Goal: Find contact information: Obtain details needed to contact an individual or organization

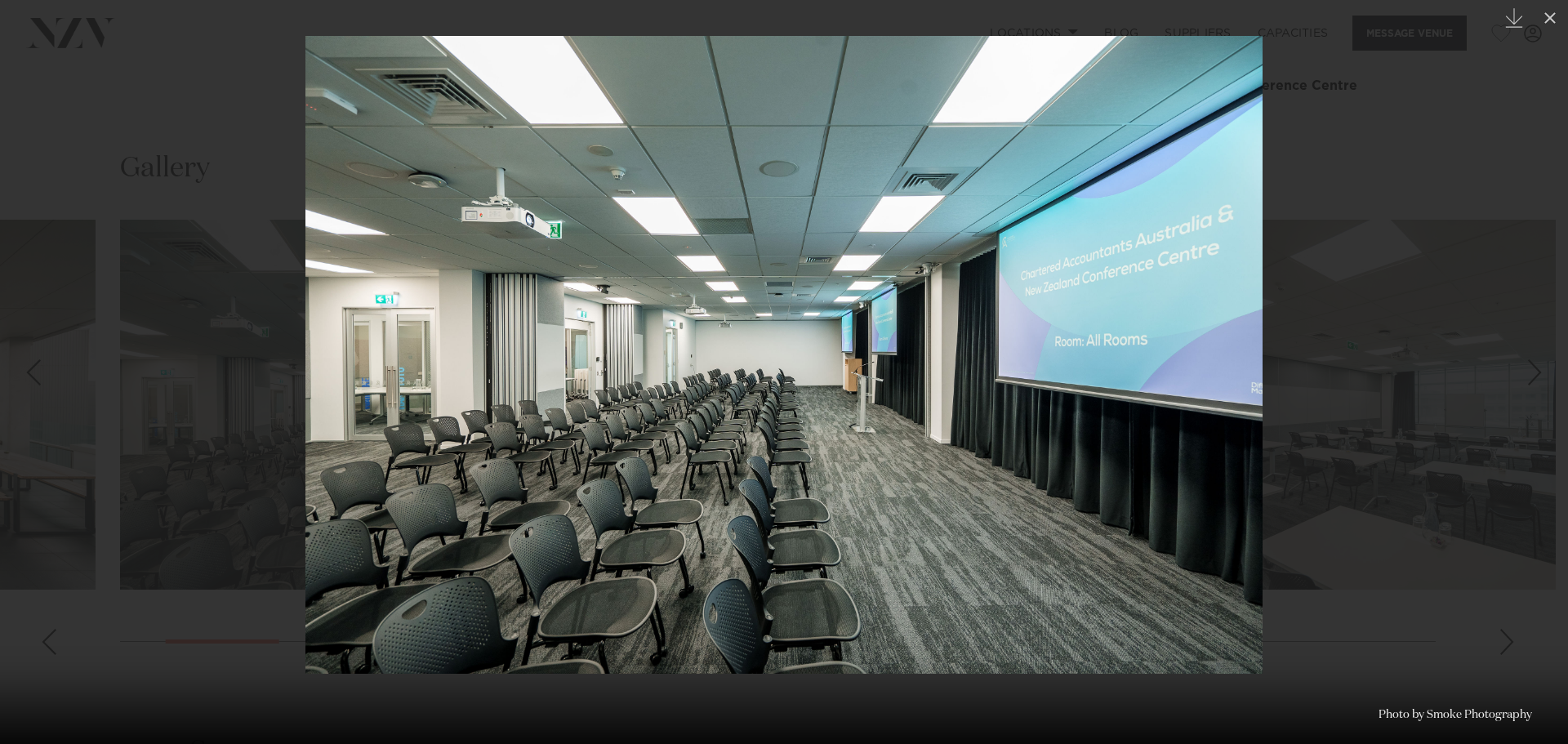
click at [1409, 171] on div at bounding box center [784, 372] width 1568 height 744
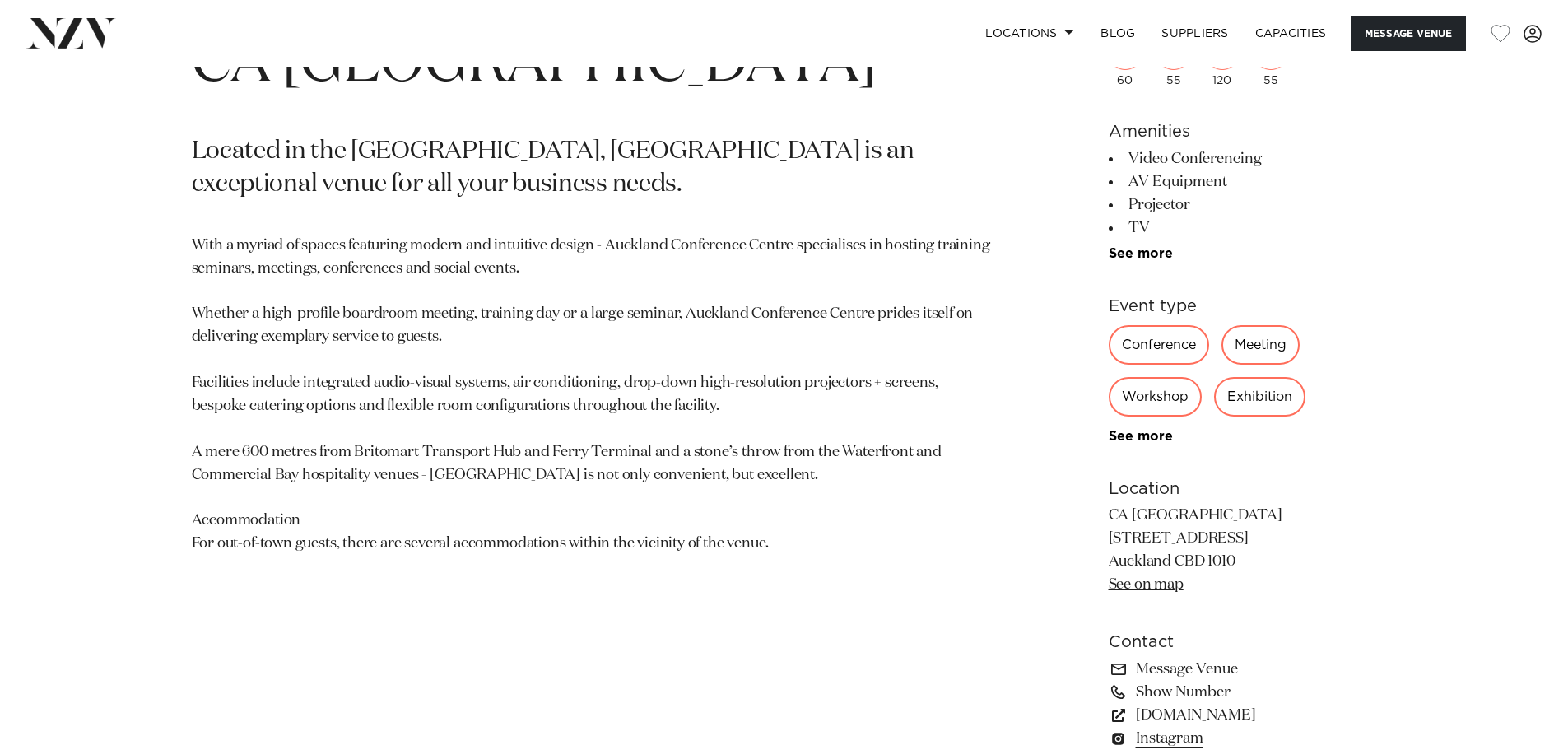
scroll to position [602, 0]
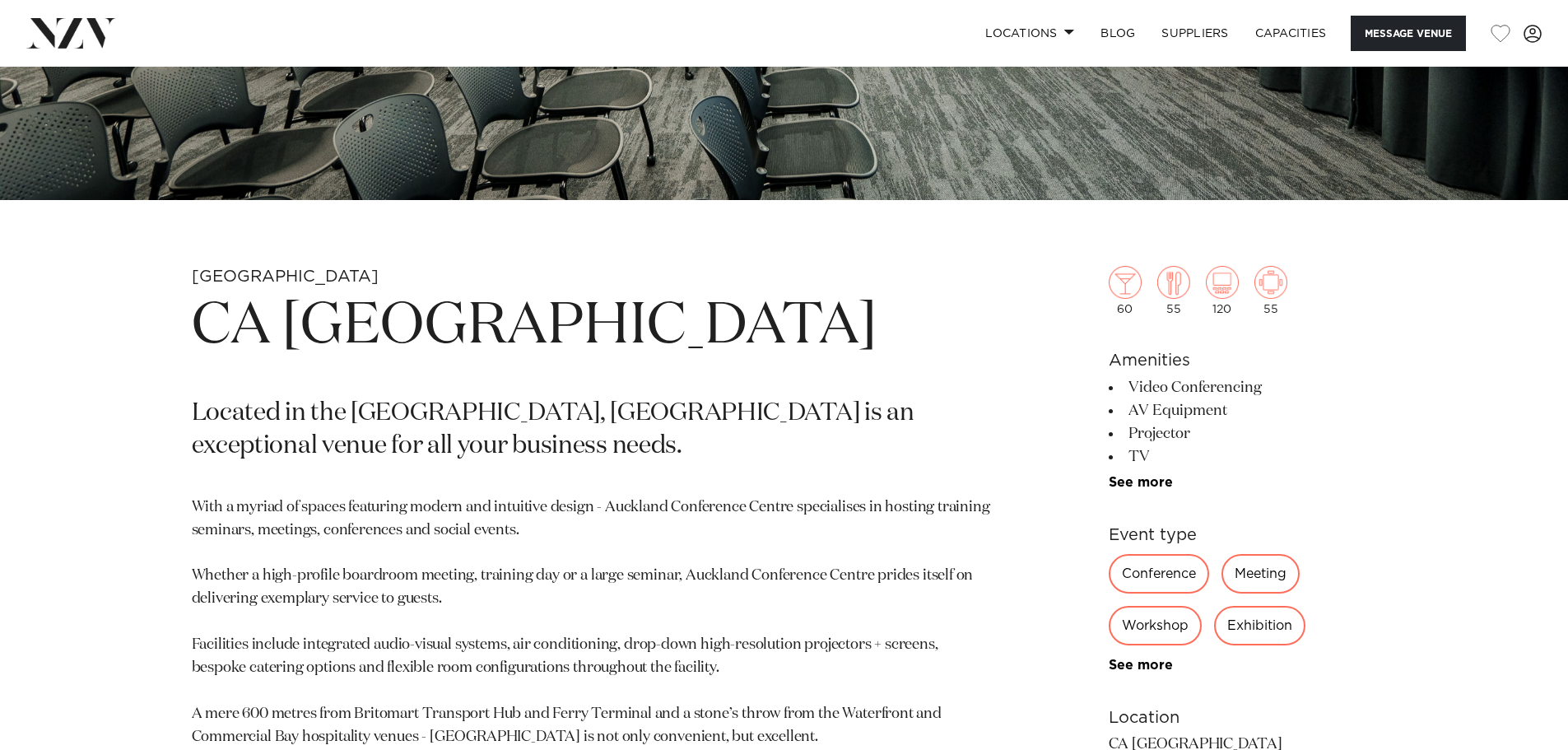
drag, startPoint x: 203, startPoint y: 323, endPoint x: 413, endPoint y: 410, distance: 227.3
click at [393, 365] on h1 "CA [GEOGRAPHIC_DATA]" at bounding box center [591, 327] width 800 height 76
copy h1 "CA [GEOGRAPHIC_DATA]"
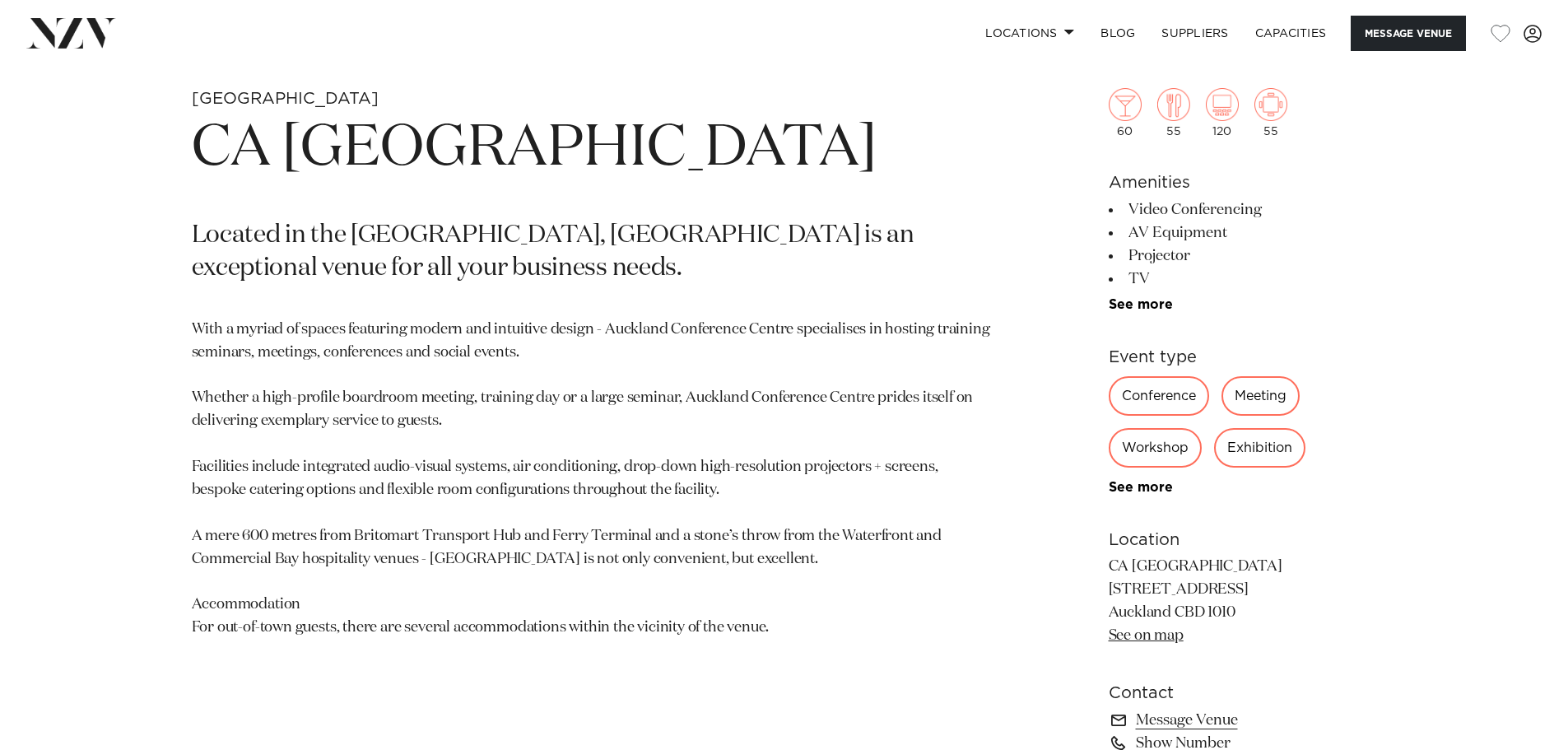
scroll to position [1177, 0]
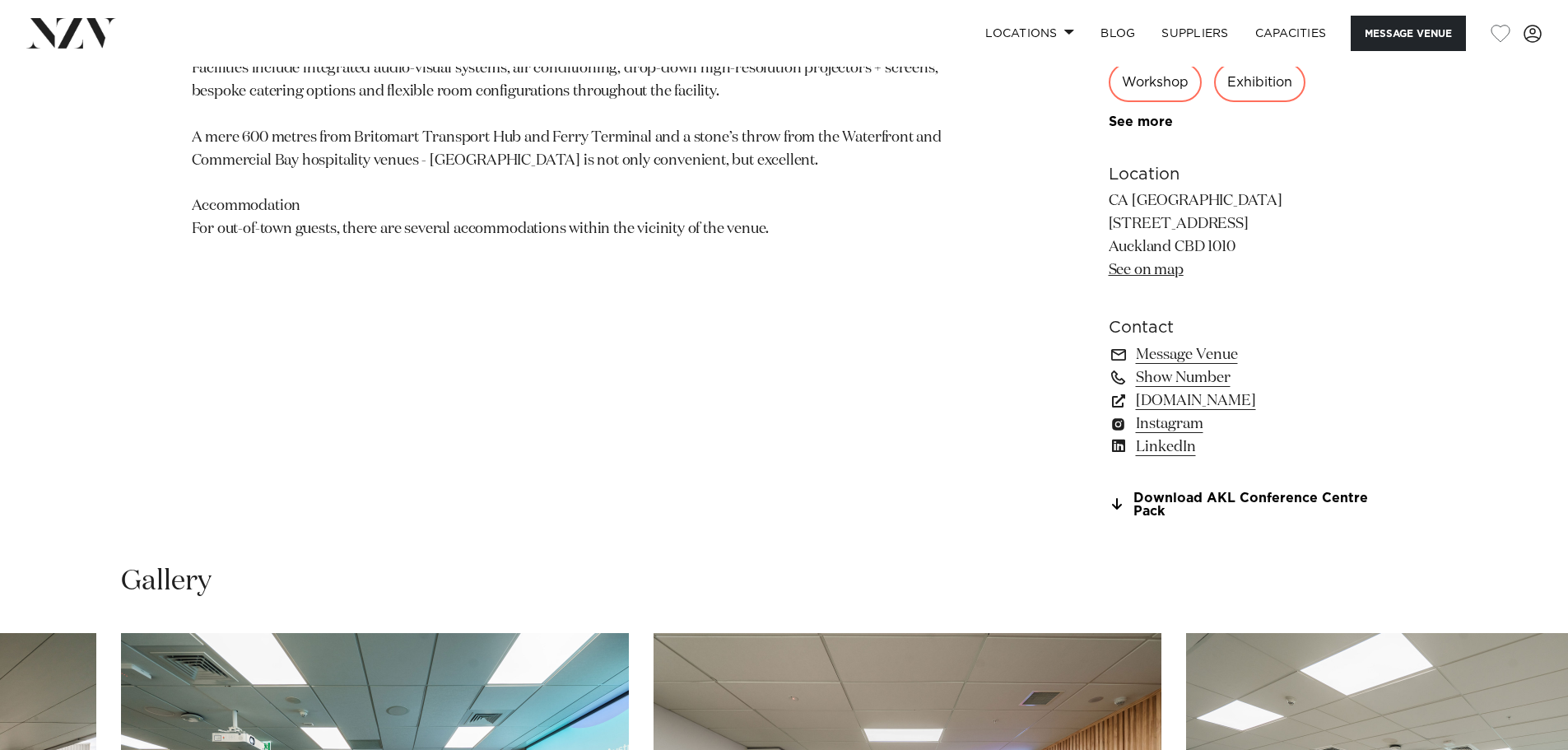
drag, startPoint x: 1107, startPoint y: 221, endPoint x: 1244, endPoint y: 246, distance: 139.3
click at [1244, 246] on div "[GEOGRAPHIC_DATA] [GEOGRAPHIC_DATA] [GEOGRAPHIC_DATA] Located in the [GEOGRAPHI…" at bounding box center [784, 114] width 1401 height 848
click at [1244, 246] on p "CA [GEOGRAPHIC_DATA] [STREET_ADDRESS] [GEOGRAPHIC_DATA] 1010 See on map" at bounding box center [1243, 236] width 268 height 92
drag, startPoint x: 1239, startPoint y: 247, endPoint x: 1109, endPoint y: 221, distance: 132.6
click at [1109, 221] on p "CA [GEOGRAPHIC_DATA] [STREET_ADDRESS] [GEOGRAPHIC_DATA] 1010 See on map" at bounding box center [1243, 236] width 268 height 92
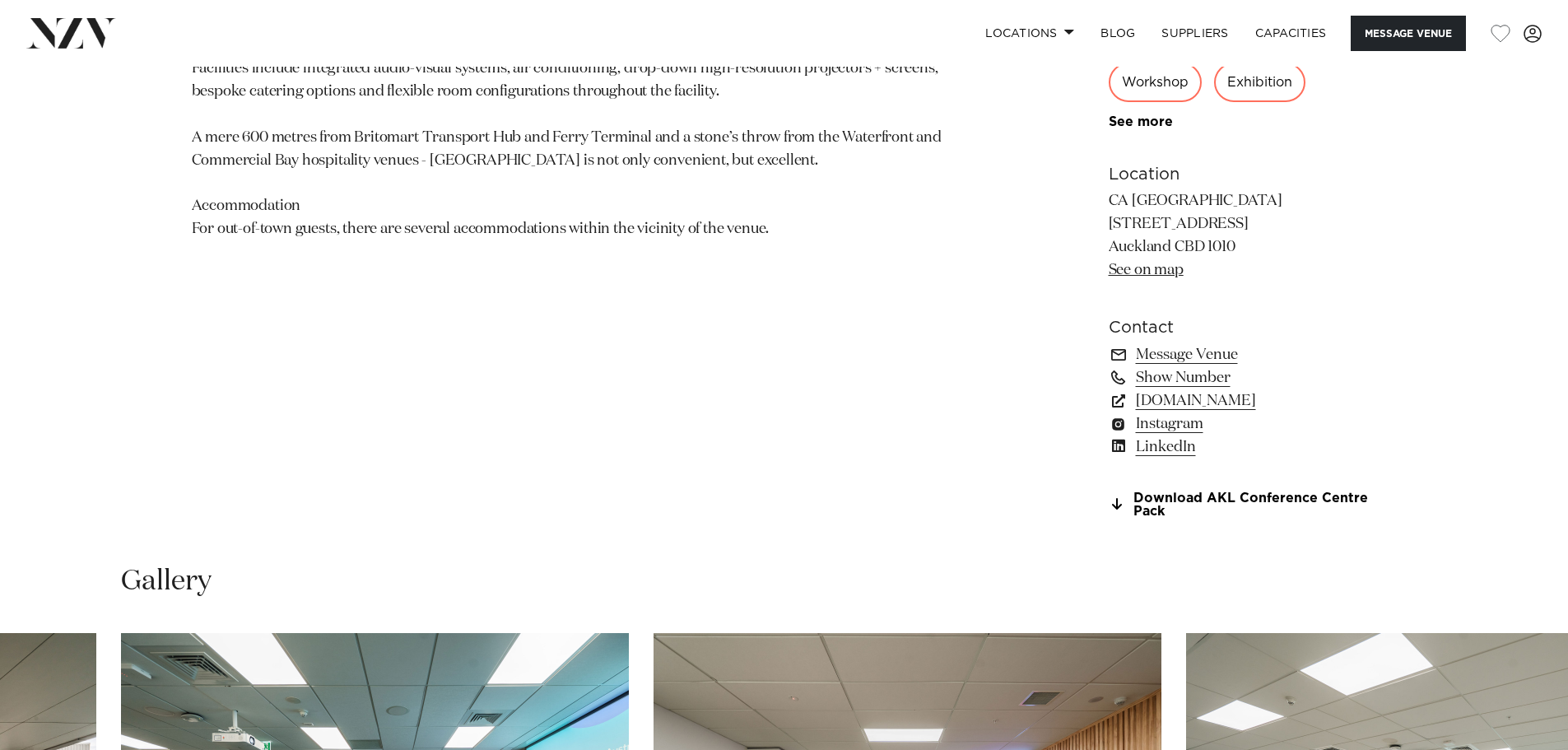
copy p "[STREET_ADDRESS]"
